Goal: Task Accomplishment & Management: Manage account settings

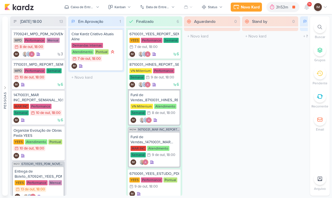
scroll to position [0, 3]
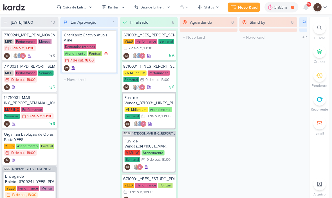
click at [304, 4] on icon at bounding box center [307, 7] width 7 height 7
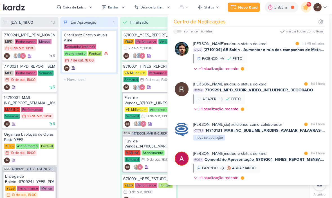
click at [268, 104] on div "[PERSON_NAME] mudou o status do kard marcar como lida há 1 hora IM269 7709291_M…" at bounding box center [261, 95] width 128 height 32
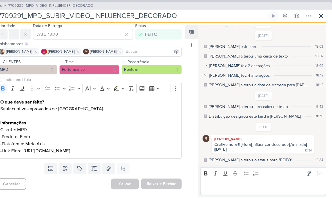
scroll to position [26, 0]
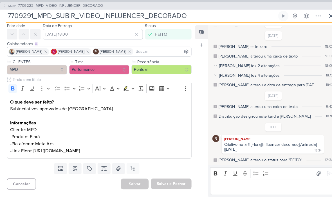
click at [26, 19] on input "7709291_MPD_SUBIR_VIDEO_INFLUENCER_DECORADO" at bounding box center [138, 15] width 264 height 10
click at [28, 17] on input "7709291_MPD_SUBIR_VIDEO_INFLUENCER_DECORADO" at bounding box center [138, 15] width 264 height 10
click at [29, 16] on input "7709291_MPD_SUBIR_VIDEO_INFLUENCER_DECORADO" at bounding box center [138, 15] width 264 height 10
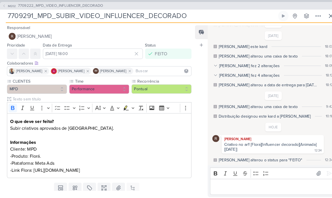
scroll to position [71, 0]
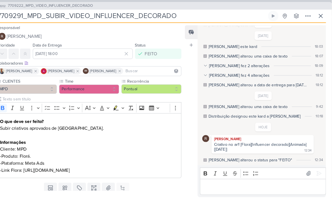
click at [317, 19] on button at bounding box center [322, 15] width 10 height 10
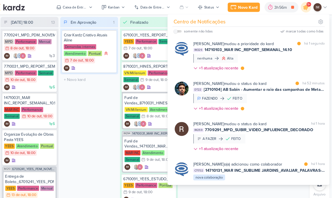
click at [179, 61] on div at bounding box center [186, 55] width 14 height 32
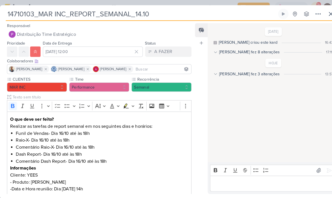
scroll to position [0, 0]
click at [319, 18] on button at bounding box center [322, 13] width 10 height 10
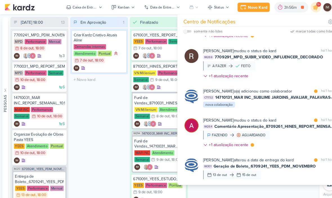
scroll to position [71, 0]
click at [249, 7] on div "Novo Kard" at bounding box center [250, 7] width 19 height 6
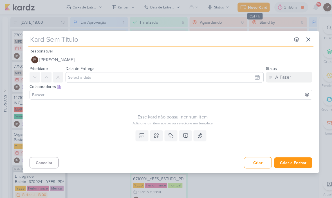
click at [28, 41] on input "text" at bounding box center [155, 38] width 255 height 10
type input "6710131_YEES_AJUSTES_PRODUTOS_WHATSAPP"
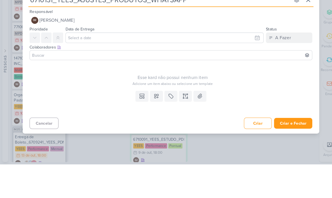
type input "6710131_YEES_AJUSTES_PRODUTOS_WHATSAPP"
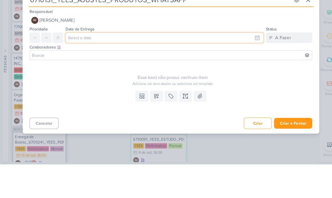
click at [79, 70] on input "text" at bounding box center [160, 75] width 193 height 10
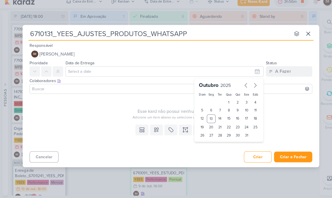
click at [223, 117] on div "15" at bounding box center [222, 121] width 9 height 8
type input "15 de outubro de 2025 às 23:59"
click at [206, 143] on select "00 01 02 03 04 05 06 07 08 09 10 11 12 13 14 15 16 17 18 19 20 21 22 23" at bounding box center [205, 146] width 8 height 7
select select "18"
type input "[DATE] 18:59"
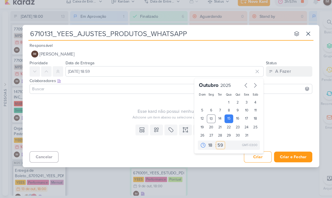
click at [215, 143] on select "00 05 10 15 20 25 30 35 40 45 50 55 59" at bounding box center [214, 146] width 8 height 7
select select "0"
type input "[DATE] 18:00"
click at [86, 117] on div "Adicione um item abaixo ou selecione um template" at bounding box center [168, 119] width 278 height 5
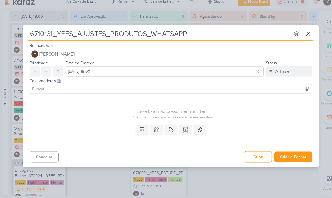
click at [178, 129] on icon at bounding box center [180, 132] width 6 height 6
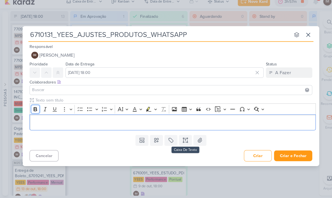
click at [33, 109] on icon "Editor toolbar" at bounding box center [35, 112] width 6 height 6
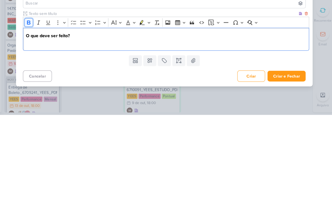
click at [32, 105] on icon "Editor toolbar" at bounding box center [35, 108] width 6 height 6
click at [22, 97] on div "Clique para deixar o item visível somente à membros da sua organização Rich Tex…" at bounding box center [166, 117] width 288 height 41
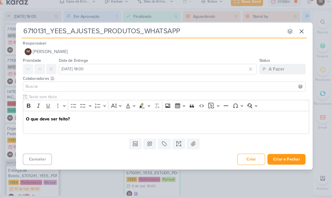
click at [29, 113] on div "O que deve ser feito?" at bounding box center [168, 124] width 278 height 22
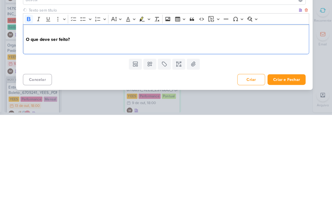
click at [34, 114] on p "Editor editing area: main" at bounding box center [168, 117] width 272 height 7
click at [33, 103] on icon "Editor toolbar" at bounding box center [34, 105] width 3 height 4
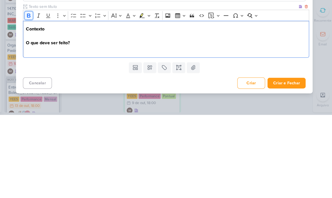
click at [33, 99] on icon "Editor toolbar" at bounding box center [34, 101] width 3 height 4
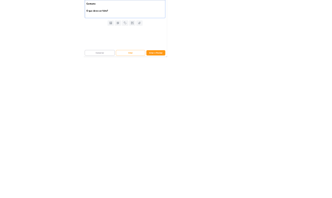
scroll to position [0, 0]
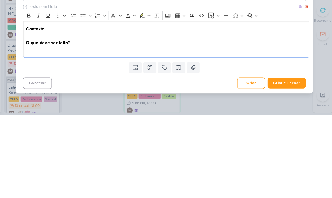
click at [37, 112] on strong "Contexto" at bounding box center [41, 115] width 18 height 6
click at [32, 125] on strong "O que deve ser feito?" at bounding box center [53, 128] width 43 height 6
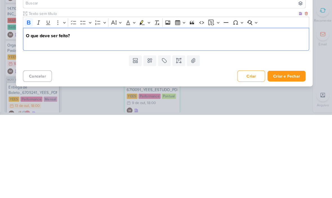
click at [32, 124] on p "Editor editing area: main" at bounding box center [168, 127] width 272 height 7
click at [55, 124] on p "Colocar em todas as campanhas" at bounding box center [168, 127] width 272 height 7
click at [54, 124] on p "Colocar em todas as campanhas" at bounding box center [168, 127] width 272 height 7
click at [103, 124] on p "Colocar nas campanhas" at bounding box center [168, 127] width 272 height 7
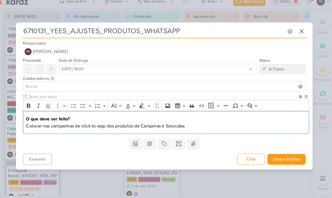
click at [190, 124] on p "Colocar nas campanhas de click to wpp dos produtos de Campinas e Sorocaba." at bounding box center [168, 127] width 272 height 7
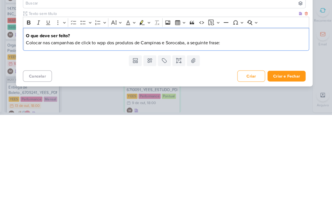
click at [181, 113] on div "O que deve ser feito? Colocar nas campanhas de click to wpp dos produtos de Cam…" at bounding box center [168, 124] width 278 height 22
click at [180, 124] on p "Colocar nas campanhas de click to wpp dos produtos de Campinas e Sorocaba, a se…" at bounding box center [168, 127] width 272 height 7
click at [183, 124] on p "Colocar nas campanhas de click to wpp dos produtos de Campinas e Sorocaba, a se…" at bounding box center [168, 127] width 272 height 7
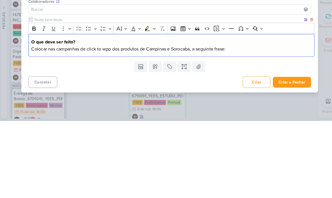
click at [190, 124] on p "Colocar nas campanhas de click to wpp dos produtos de Campinas e Sorocaba, a se…" at bounding box center [168, 127] width 272 height 7
click at [234, 124] on p "Colocar nas campanhas de click to wpp dos produtos de Campinas e Sorocaba a seg…" at bounding box center [168, 127] width 272 height 7
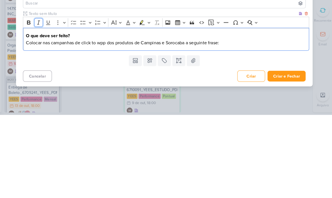
click at [41, 105] on icon "Editor toolbar" at bounding box center [44, 108] width 6 height 6
click at [42, 106] on icon "Editor toolbar" at bounding box center [43, 108] width 3 height 4
click at [50, 105] on icon "Editor toolbar" at bounding box center [53, 108] width 6 height 6
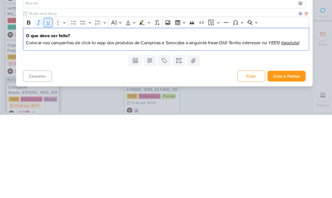
click at [51, 106] on icon "Editor toolbar" at bounding box center [53, 108] width 4 height 4
click at [50, 105] on icon "Editor toolbar" at bounding box center [53, 108] width 6 height 6
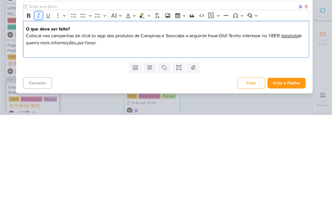
click at [40, 97] on button "Italic" at bounding box center [44, 101] width 8 height 8
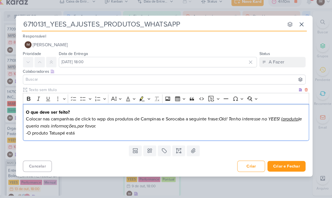
click at [90, 131] on p "-O produto Tatuapé está" at bounding box center [168, 134] width 272 height 7
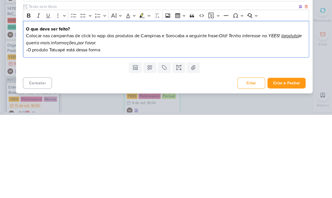
click at [37, 131] on p "-O produto Tatuapé está dessa forma" at bounding box center [168, 134] width 272 height 7
click at [34, 131] on p "-O produto Tatuapé está dessa forma" at bounding box center [168, 134] width 272 height 7
click at [31, 106] on div "O que deve ser feito? Colocar nas campanhas de click to wpp dos produtos de Cam…" at bounding box center [168, 124] width 278 height 36
click at [63, 131] on p "-O produto Tatuapé está dessa forma" at bounding box center [168, 134] width 272 height 7
click at [34, 131] on p "-O produto Tatuapé está dessa forma" at bounding box center [168, 134] width 272 height 7
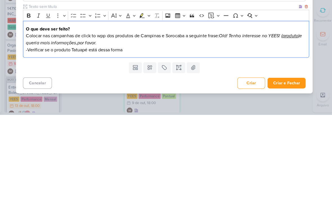
click at [130, 131] on p "-Verificar se o produto Tatuapé está dessa forma" at bounding box center [168, 134] width 272 height 7
click at [140, 131] on p "-Verificar se o produto Tatuapé está dessa forma" at bounding box center [168, 134] width 272 height 7
click at [161, 106] on div "O que deve ser feito? Colocar nas campanhas de click to wpp dos produtos de Cam…" at bounding box center [168, 124] width 278 height 36
click at [106, 118] on p "Colocar nas campanhas de click to wpp dos produtos de Campinas e Sorocaba a seg…" at bounding box center [168, 125] width 272 height 14
click at [41, 99] on icon "Editor toolbar" at bounding box center [44, 102] width 6 height 6
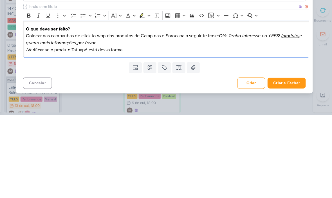
click at [215, 118] on p "Colocar nas campanhas de click to wpp dos produtos de Campinas e Sorocaba a seg…" at bounding box center [168, 125] width 272 height 14
click at [104, 118] on p "Colocar nas campanhas de click to wpp dos produtos de Campinas e Sorocaba a seg…" at bounding box center [168, 125] width 272 height 14
click at [41, 99] on icon "Editor toolbar" at bounding box center [44, 102] width 6 height 6
click at [136, 131] on p "-Verificar se o produto Tatuapé está dessa forma" at bounding box center [168, 134] width 272 height 7
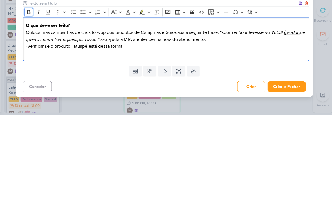
click at [33, 96] on icon "Editor toolbar" at bounding box center [34, 98] width 3 height 4
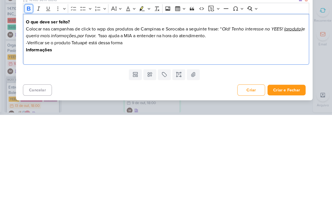
click at [30, 90] on button "Bold" at bounding box center [34, 94] width 8 height 8
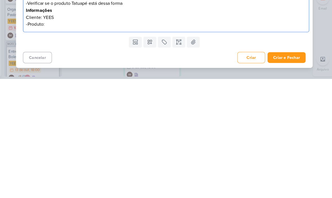
click at [276, 172] on button "Criar e Fechar" at bounding box center [284, 177] width 37 height 10
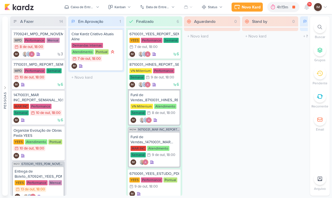
scroll to position [0, 0]
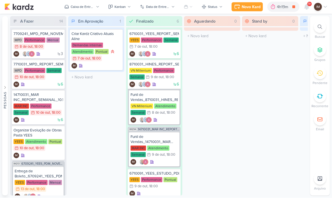
click at [94, 11] on button "Caixa de Entrada" at bounding box center [82, 7] width 42 height 9
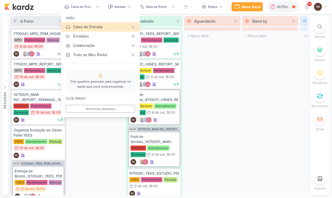
click at [99, 36] on div "Enviados" at bounding box center [100, 37] width 55 height 6
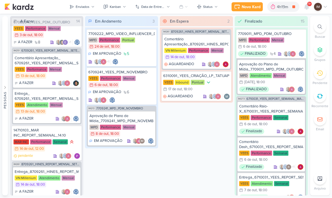
scroll to position [12, 0]
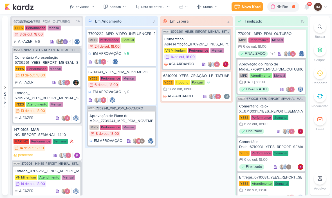
click at [95, 6] on button "Enviados" at bounding box center [82, 7] width 32 height 9
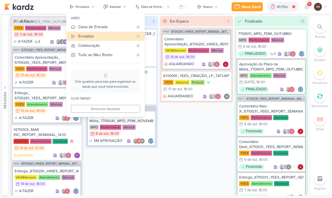
click at [94, 23] on button "Caixa de Entrada" at bounding box center [105, 27] width 78 height 9
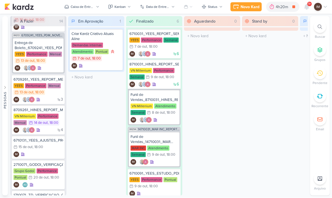
scroll to position [128, 0]
click at [51, 150] on div "15/10 15 de out , 18:00" at bounding box center [39, 147] width 50 height 6
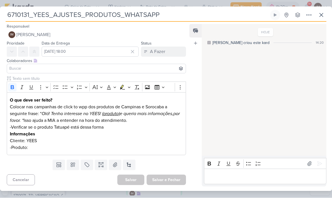
click at [79, 165] on button at bounding box center [73, 165] width 12 height 10
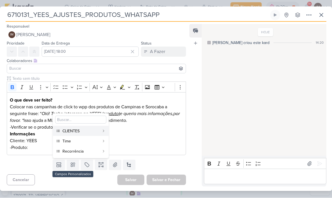
click at [92, 130] on div "CLIENTES" at bounding box center [81, 131] width 37 height 6
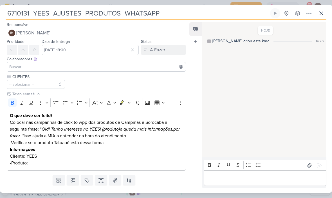
click at [73, 180] on icon at bounding box center [73, 180] width 6 height 6
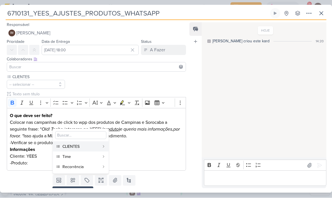
click at [84, 156] on div "Time" at bounding box center [81, 157] width 37 height 6
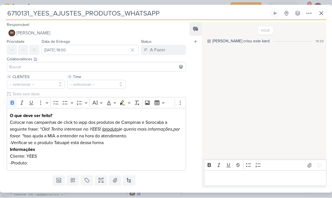
click at [75, 183] on icon at bounding box center [73, 180] width 6 height 6
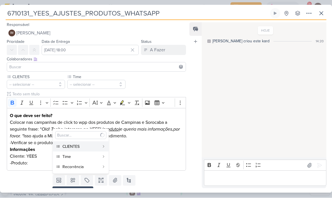
click at [81, 165] on div "Recorrência" at bounding box center [81, 167] width 37 height 6
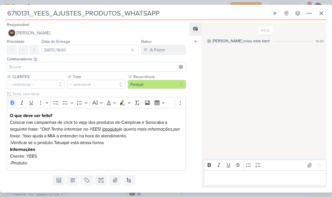
click at [52, 82] on button "-- selecionar --" at bounding box center [36, 84] width 58 height 9
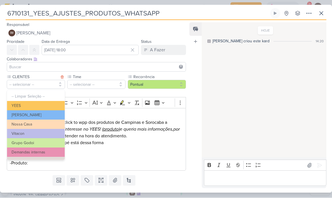
click at [54, 103] on button "YEES" at bounding box center [36, 105] width 58 height 9
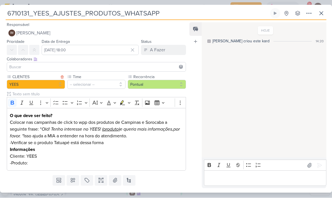
click at [92, 87] on button "-- selecionar --" at bounding box center [96, 84] width 58 height 9
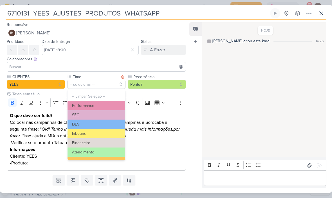
click at [113, 104] on button "Performance" at bounding box center [97, 105] width 58 height 9
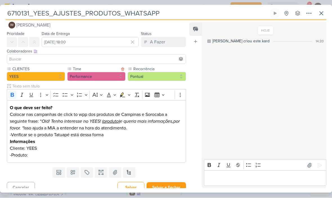
scroll to position [9, 0]
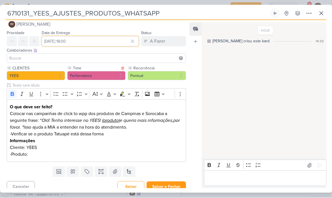
click at [92, 41] on input "[DATE] 18:00" at bounding box center [90, 41] width 97 height 10
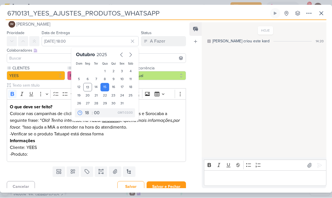
click at [35, 156] on p "-Produto:" at bounding box center [96, 154] width 173 height 7
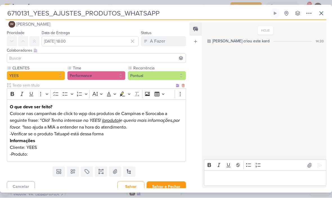
click at [55, 151] on p "-Produto:" at bounding box center [96, 154] width 173 height 7
click at [91, 155] on p "-Produto: Essência Campolim," at bounding box center [96, 154] width 173 height 7
click at [126, 156] on p "-Produto: Essência Campolim, JR São Paulo II," at bounding box center [96, 154] width 173 height 7
click at [128, 152] on p "-Produto: Essência Campolim, JR São Paulo II, Ipa Club" at bounding box center [96, 154] width 173 height 7
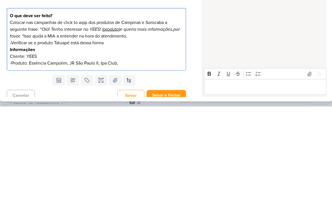
click at [72, 151] on p "-Produto: Essência Campolim, JR São Paulo II, Ipa Club," at bounding box center [96, 154] width 173 height 7
click at [73, 151] on p "-Produto: Essência Campolim, JR São Paulo II, Ipa Club," at bounding box center [96, 154] width 173 height 7
click at [154, 151] on p "-Produto: Essência Campolim, São Paulo II, Ipa Club," at bounding box center [96, 154] width 173 height 7
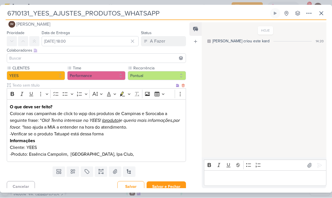
click at [139, 155] on p "-Produto: Essência Campolim, São Paulo II, Ipa Club," at bounding box center [96, 154] width 173 height 7
click at [162, 150] on p "Cliente: YEES" at bounding box center [96, 147] width 173 height 7
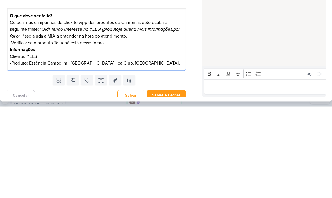
click at [153, 151] on p "-Produto: Essência Campolim, São Paulo II, Ipa Club, Hortênsia," at bounding box center [96, 154] width 173 height 7
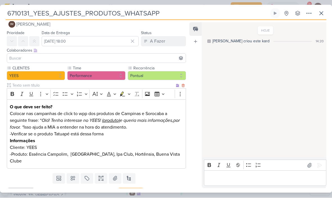
click at [178, 153] on p "-Produto: Essência Campolim, São Paulo II, Ipa Club, Hortênsia, Buena Vista Clu…" at bounding box center [96, 158] width 173 height 14
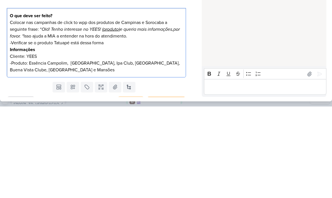
click at [247, 37] on div "HOJE Isabella criou este kard 14:20" at bounding box center [264, 90] width 124 height 134
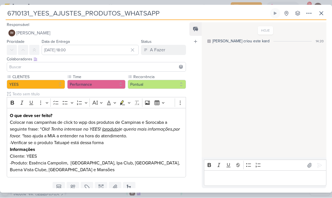
scroll to position [0, 0]
click at [152, 29] on button "IM Isabella Machado Guimarães" at bounding box center [96, 33] width 179 height 10
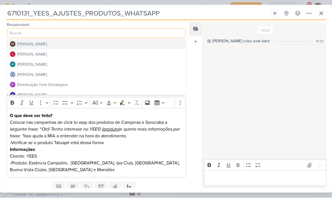
click at [129, 82] on button "Distribuição Time Estratégico" at bounding box center [96, 85] width 179 height 10
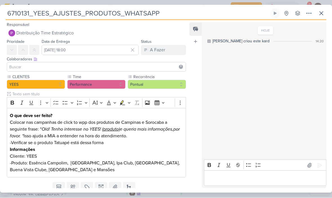
click at [140, 66] on input at bounding box center [96, 67] width 177 height 7
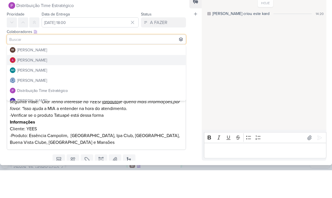
click at [142, 83] on button "[PERSON_NAME]" at bounding box center [96, 88] width 179 height 10
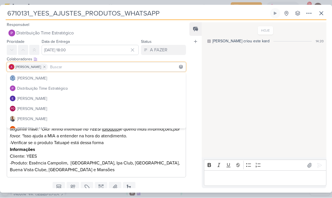
scroll to position [30, 0]
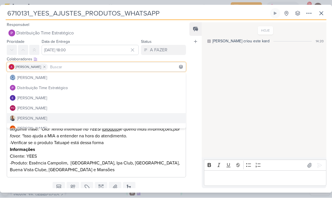
click at [141, 117] on button "[PERSON_NAME]" at bounding box center [96, 118] width 179 height 10
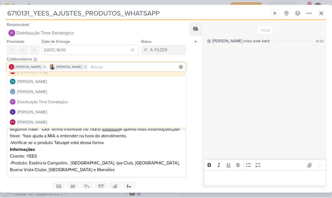
scroll to position [16, 0]
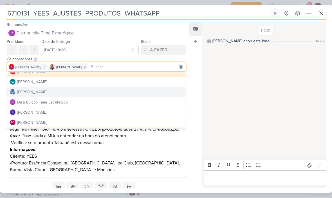
click at [149, 92] on button "[PERSON_NAME]" at bounding box center [96, 92] width 179 height 10
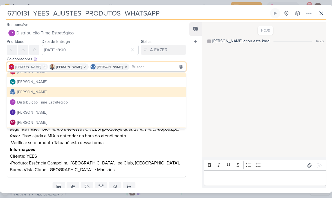
click at [229, 86] on div "HOJE Isabella criou este kard 14:20" at bounding box center [264, 90] width 124 height 134
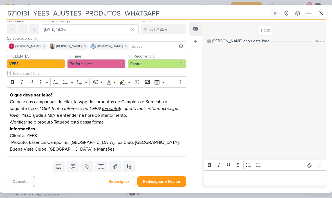
click at [174, 182] on button "Redesignar e Fechar" at bounding box center [161, 181] width 49 height 10
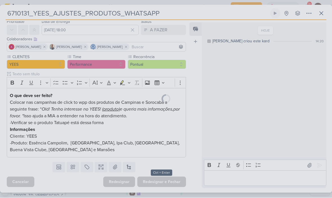
scroll to position [20, 0]
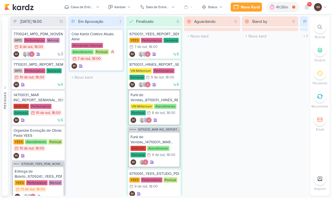
click at [309, 5] on span "9+" at bounding box center [309, 4] width 3 height 5
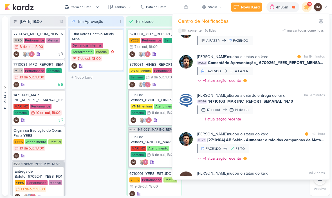
scroll to position [515, 0]
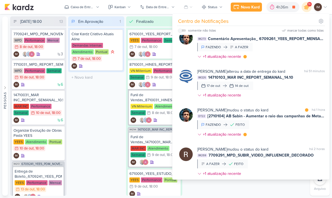
click at [291, 94] on div "Caroline Traven De Andrade alterou a data de entrega do kard marcar como não li…" at bounding box center [261, 84] width 128 height 32
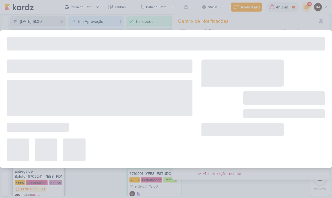
click at [293, 92] on div at bounding box center [284, 98] width 83 height 14
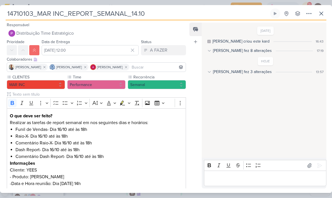
click at [157, 15] on input "14710103_MAR INC_REPORT_SEMANAL_14.10" at bounding box center [138, 13] width 264 height 10
click at [162, 11] on input "14710103_MAR INC_REPORT_SEMANAL_14.10" at bounding box center [138, 13] width 264 height 10
click at [135, 16] on input "14710103_MAR INC_REPORT_SEMANAL_14.10" at bounding box center [138, 13] width 264 height 10
click at [137, 14] on input "14710103_MAR INC_REPORT_SEMANAL_14.10" at bounding box center [138, 13] width 264 height 10
click at [136, 14] on input "14710103_MAR INC_REPORT_SEMANAL_14.10" at bounding box center [138, 13] width 264 height 10
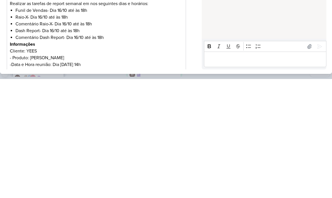
scroll to position [0, 0]
click at [190, 48] on div "Feed Atrelar email Solte o email para atrelar ao kard" at bounding box center [196, 106] width 12 height 166
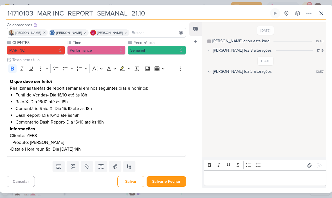
scroll to position [34, 0]
click at [171, 182] on button "Salvar e Fechar" at bounding box center [166, 181] width 39 height 10
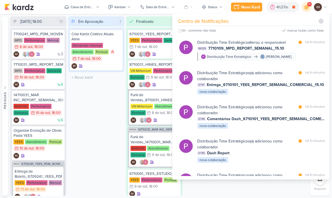
scroll to position [0, 0]
click at [281, 55] on div "[PERSON_NAME]" at bounding box center [279, 56] width 26 height 5
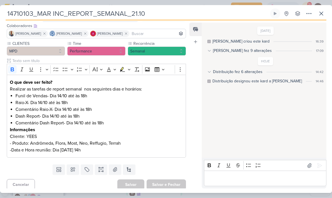
type input "7710109_MPD_REPORT_SEMANAL_15.10"
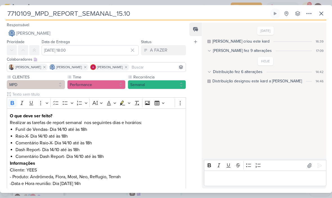
click at [324, 14] on icon at bounding box center [321, 13] width 7 height 7
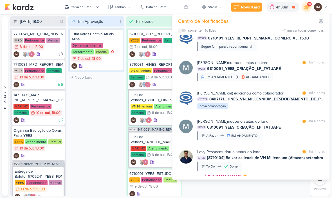
scroll to position [1243, 0]
